Goal: Task Accomplishment & Management: Manage account settings

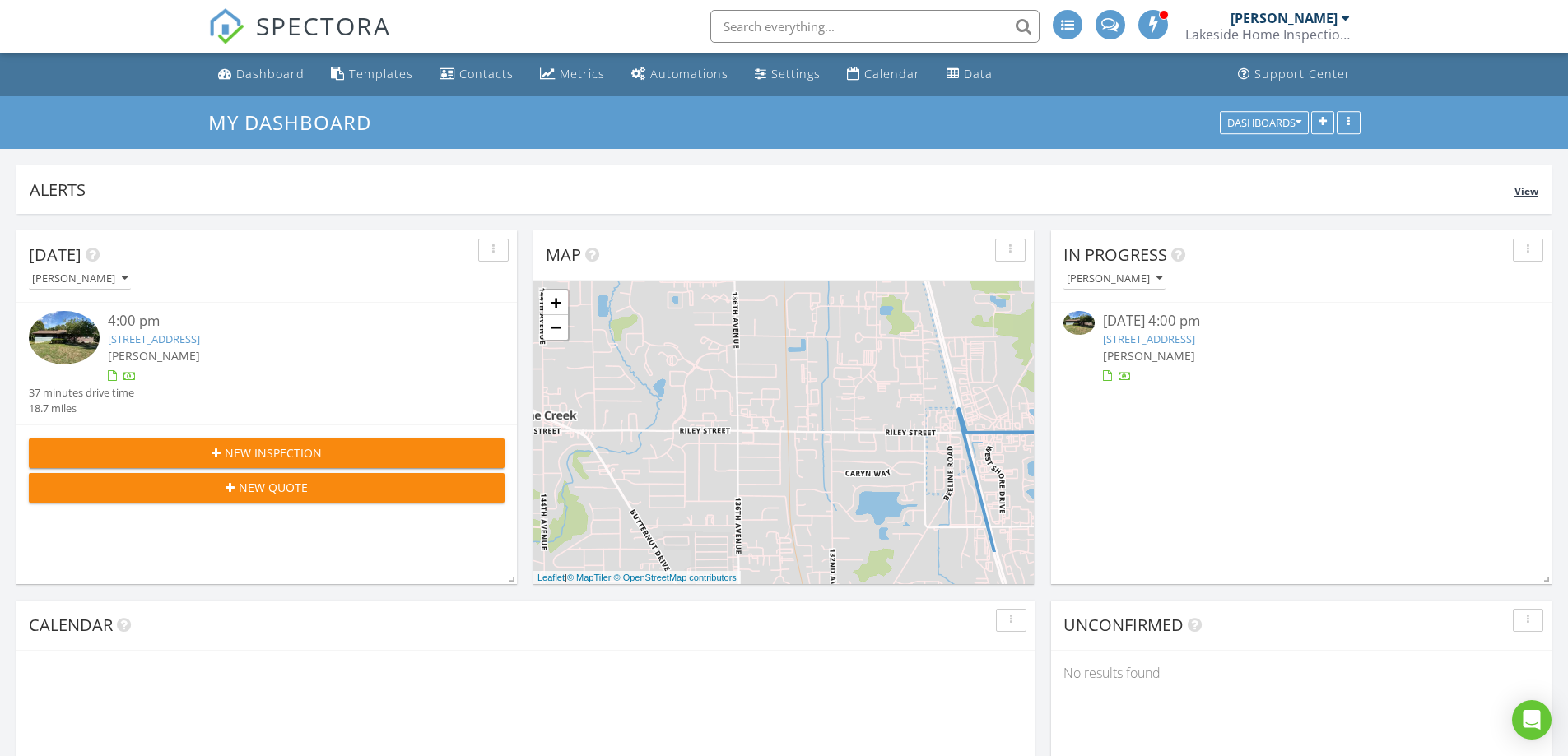
scroll to position [354, 500]
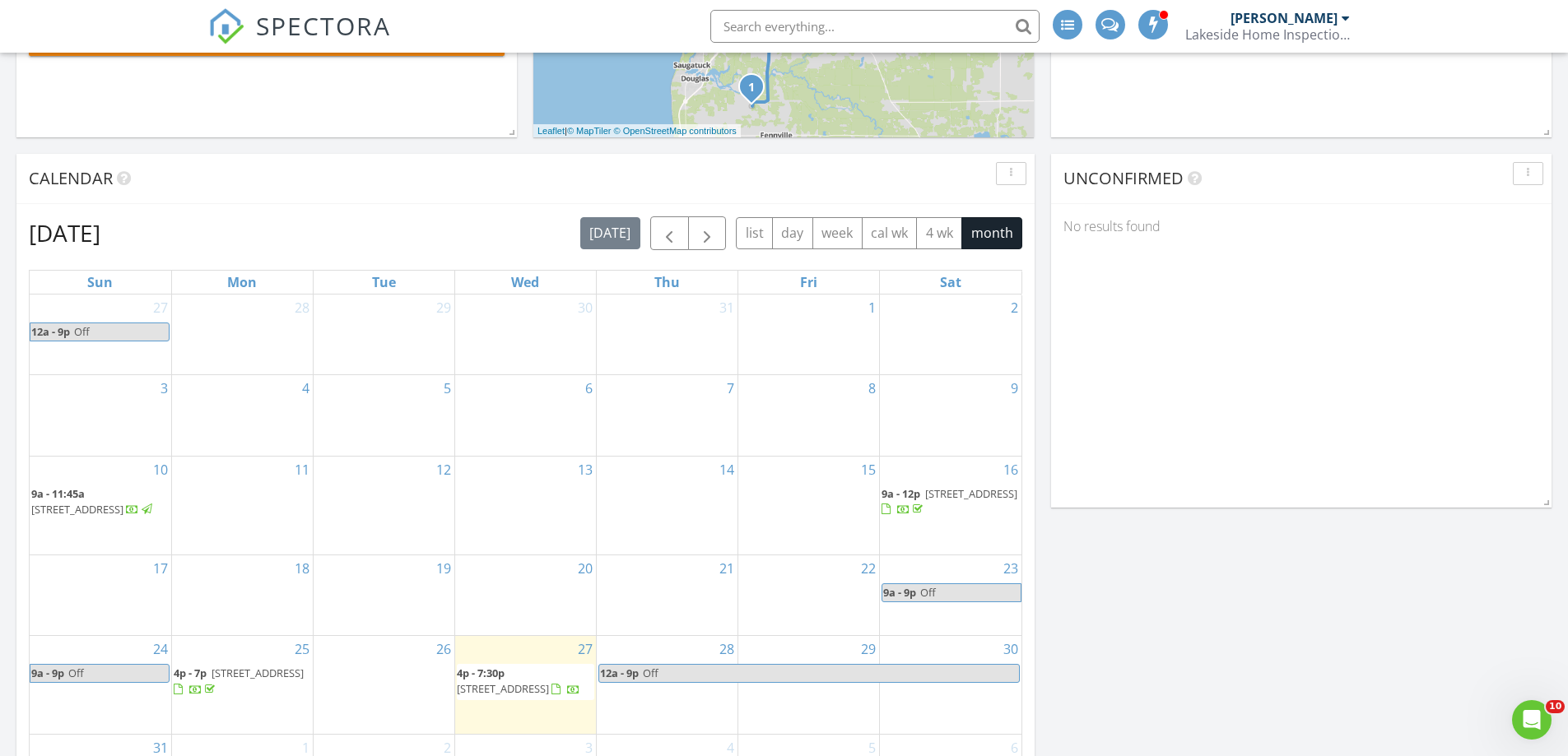
scroll to position [494, 0]
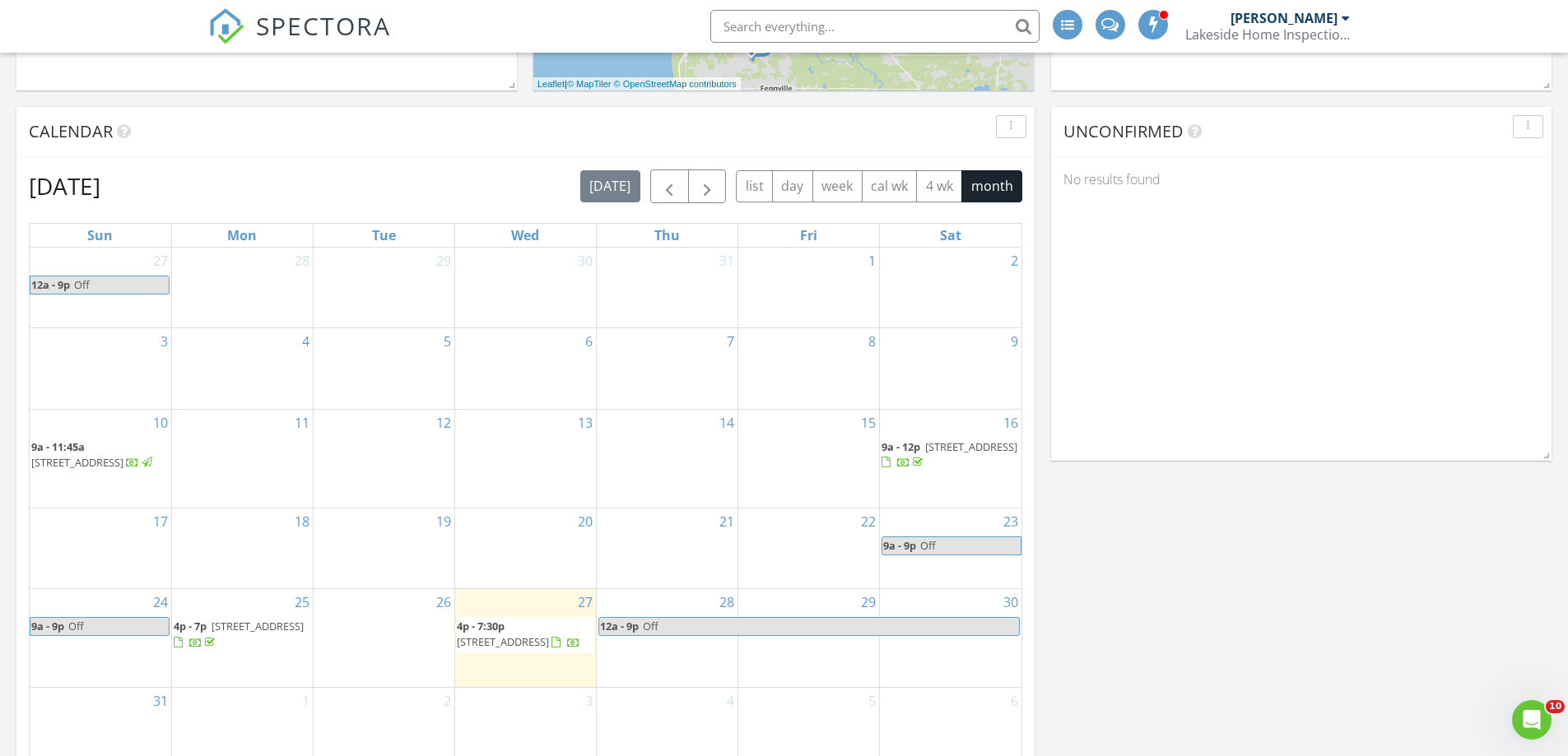
click at [519, 637] on span "2754 60th St, Fennville 49408" at bounding box center [503, 641] width 92 height 15
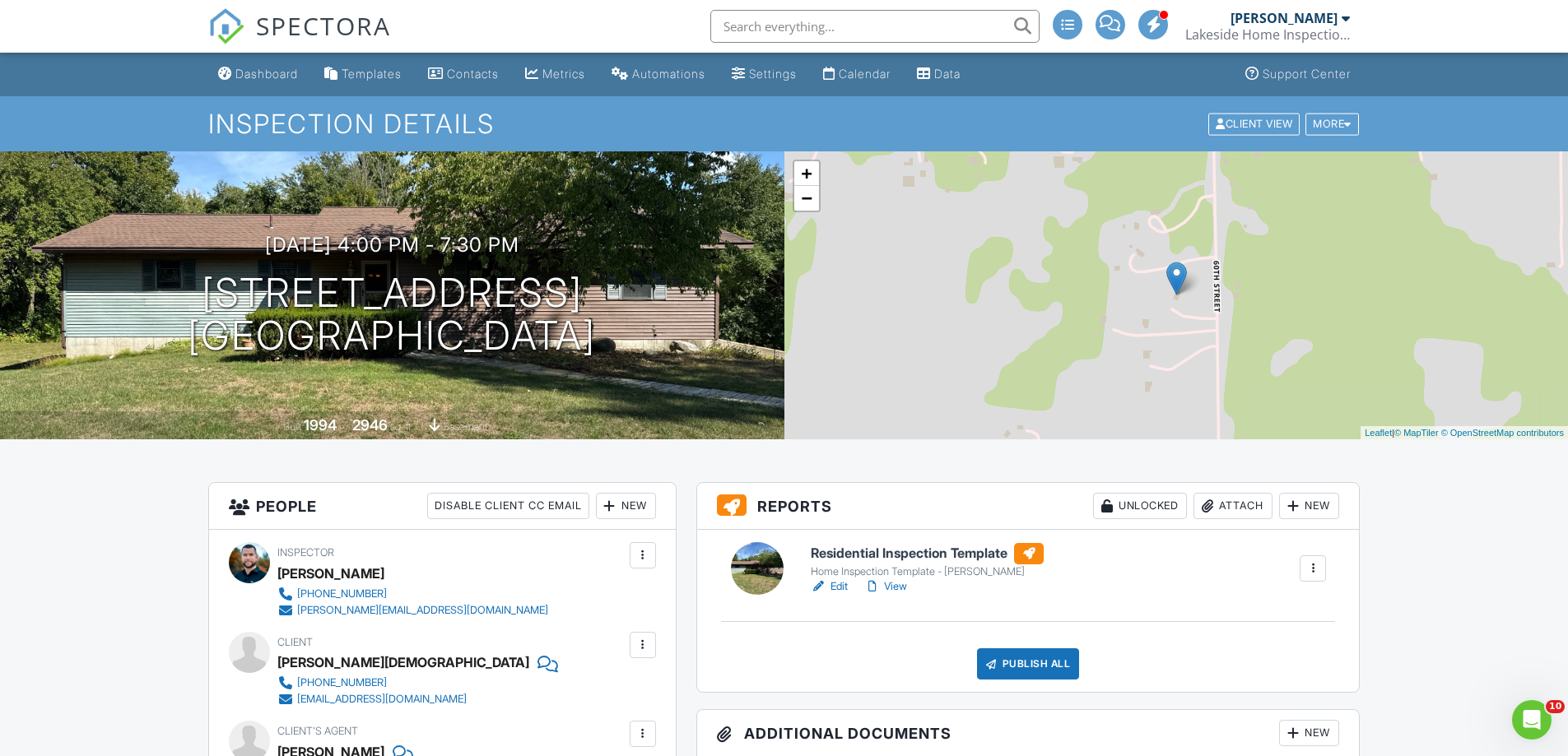
click at [832, 586] on link "Edit" at bounding box center [830, 586] width 37 height 17
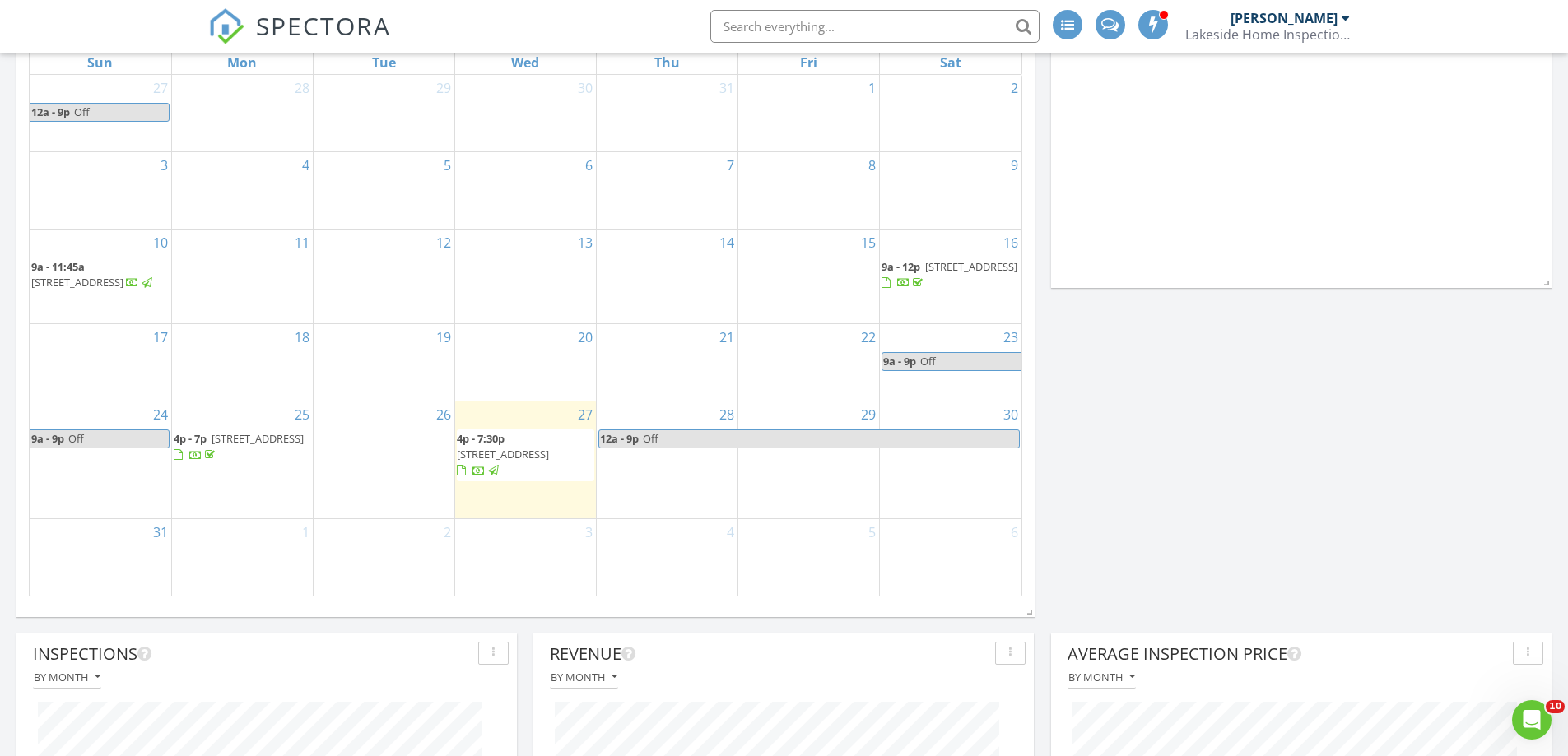
scroll to position [740, 0]
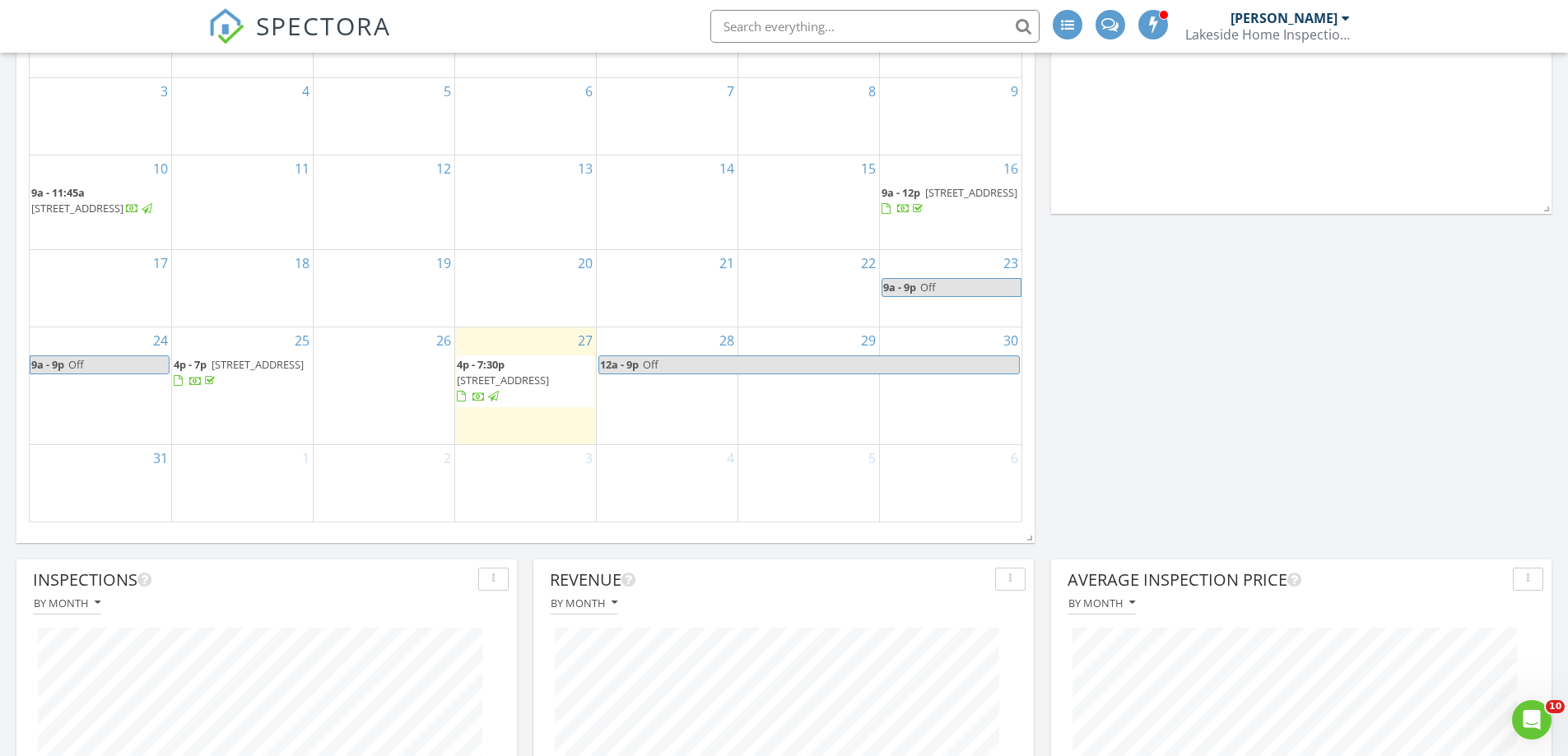
click at [530, 387] on span "2754 60th St, Fennville 49408" at bounding box center [503, 379] width 92 height 15
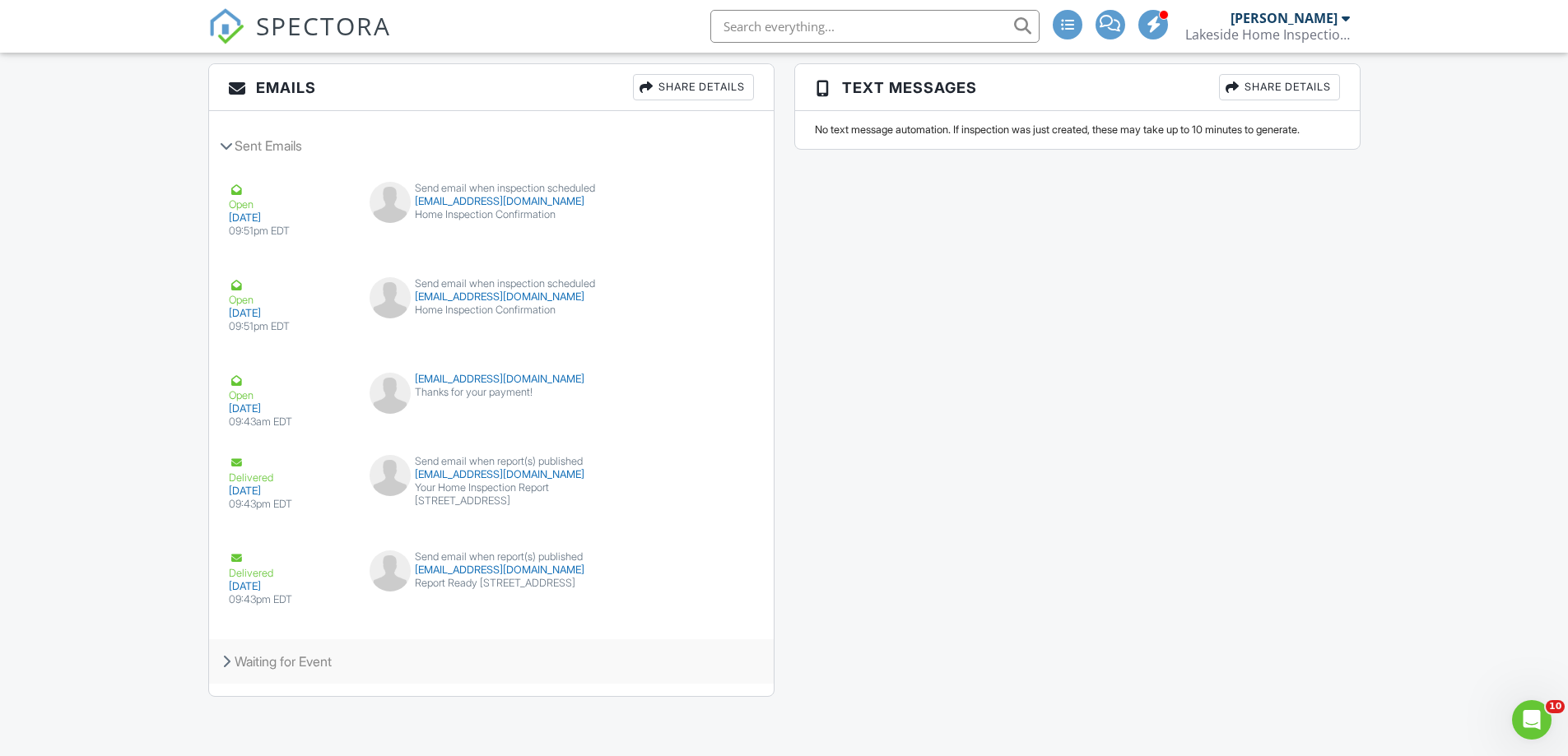
click at [290, 657] on div "Waiting for Event" at bounding box center [491, 661] width 565 height 44
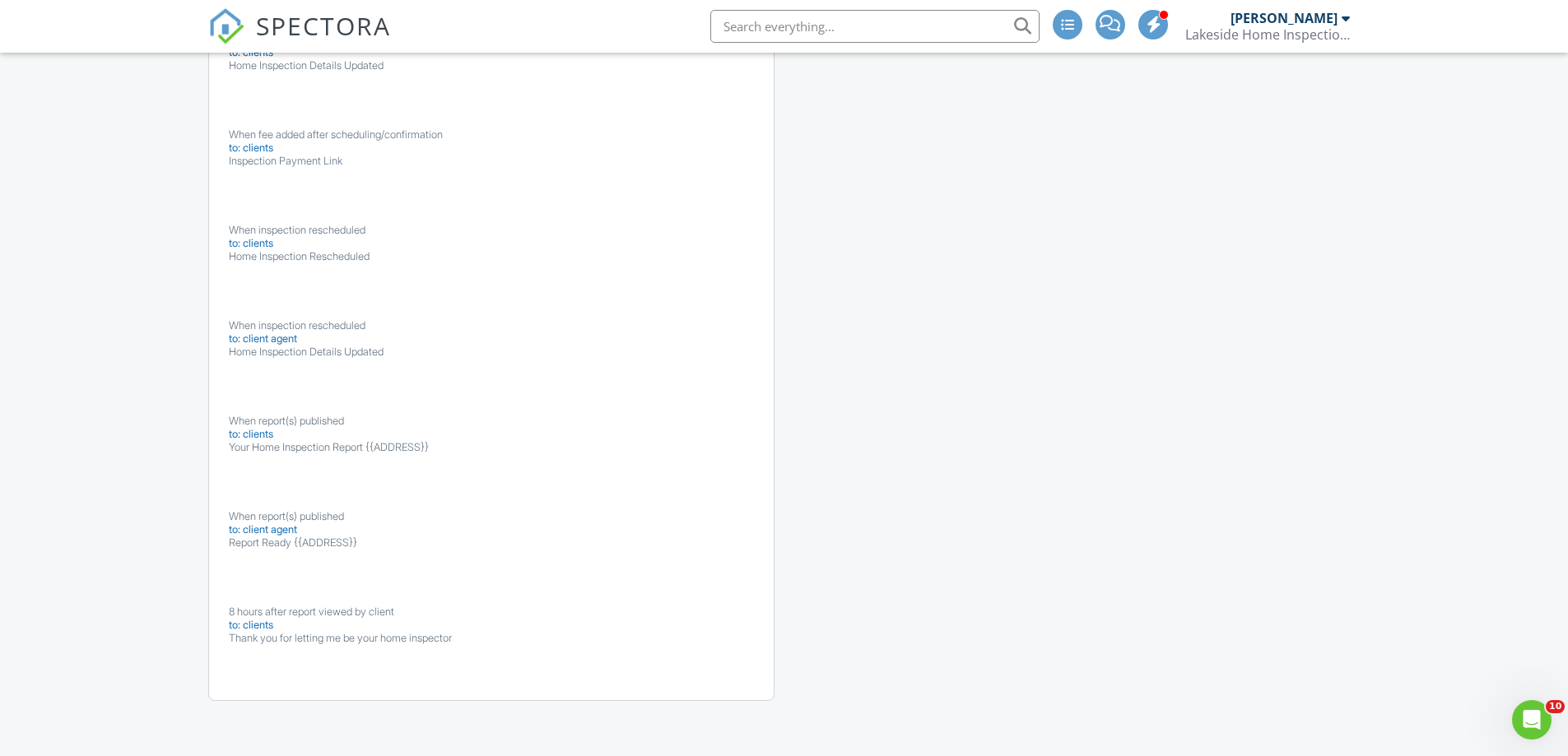
scroll to position [2508, 0]
click at [697, 653] on button "Disable" at bounding box center [706, 653] width 72 height 31
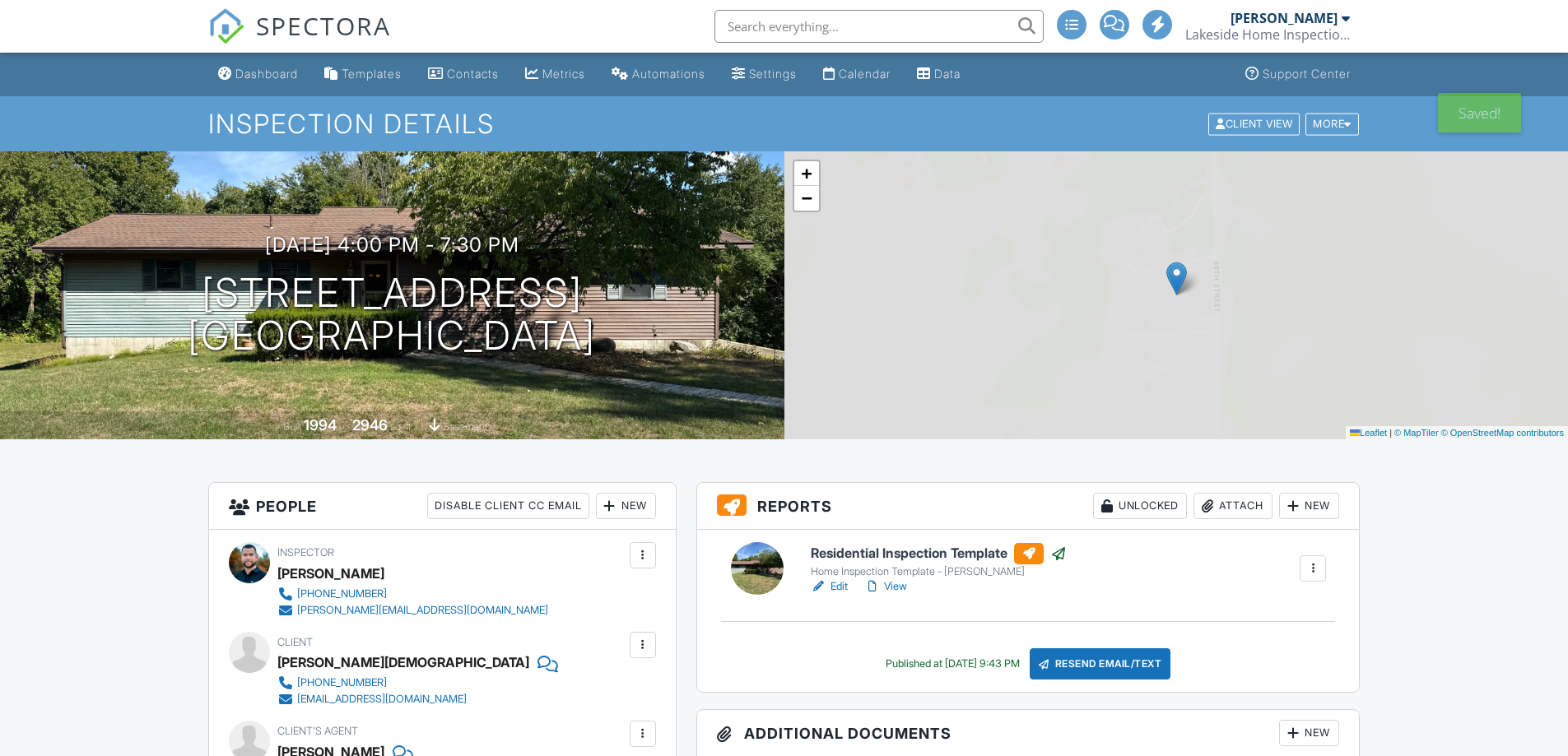
click at [274, 75] on div "Dashboard" at bounding box center [267, 74] width 63 height 14
